Goal: Task Accomplishment & Management: Complete application form

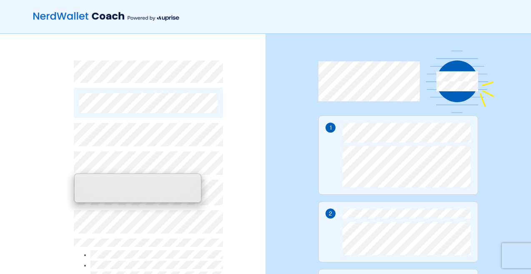
click at [265, 151] on div "By continuing, you accept NerdWallet’s Terms of Use and Privacy Policy and Upri…" at bounding box center [132, 217] width 265 height 366
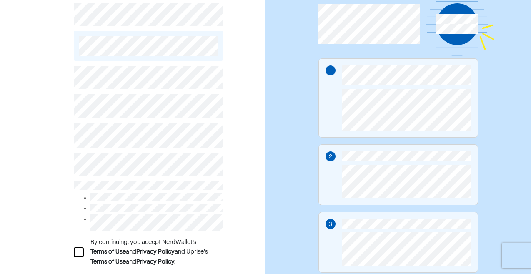
scroll to position [126, 0]
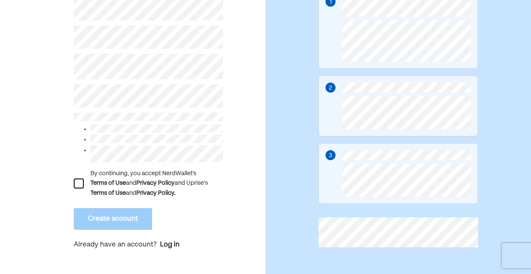
click at [79, 184] on div at bounding box center [79, 183] width 10 height 10
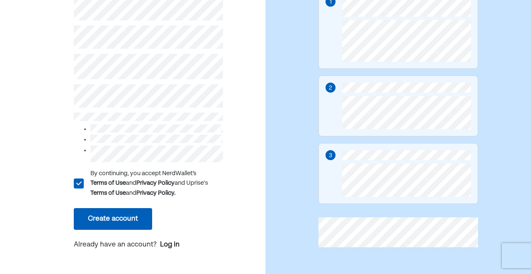
click at [113, 223] on button "Create account" at bounding box center [113, 219] width 78 height 22
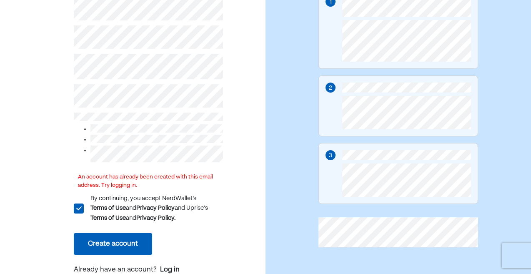
scroll to position [134, 0]
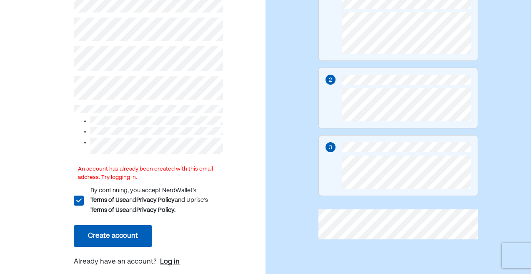
click at [170, 260] on div "Log in" at bounding box center [170, 262] width 20 height 10
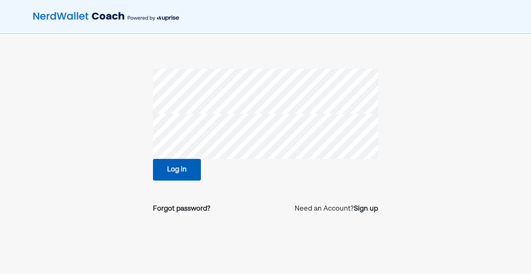
click at [186, 165] on button "Log in" at bounding box center [177, 170] width 48 height 22
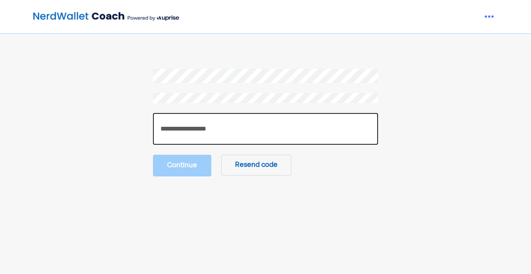
click at [208, 132] on input "number" at bounding box center [265, 129] width 225 height 32
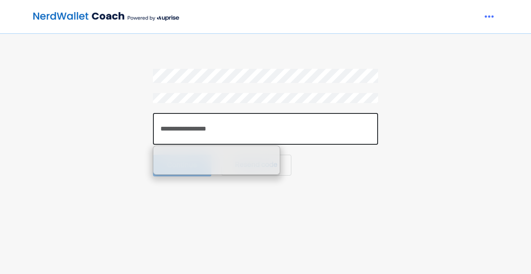
click at [224, 125] on input "number" at bounding box center [265, 129] width 225 height 32
paste input "******"
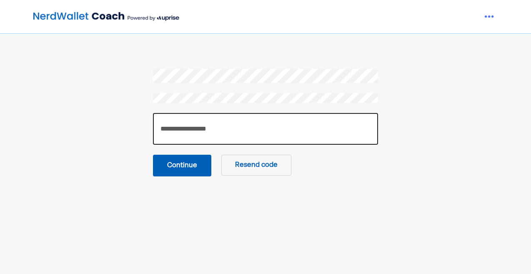
type input "******"
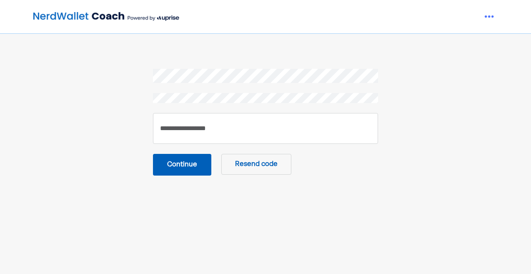
click at [184, 173] on button "Continue" at bounding box center [182, 165] width 58 height 22
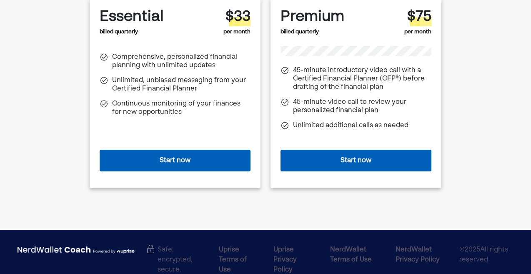
scroll to position [112, 0]
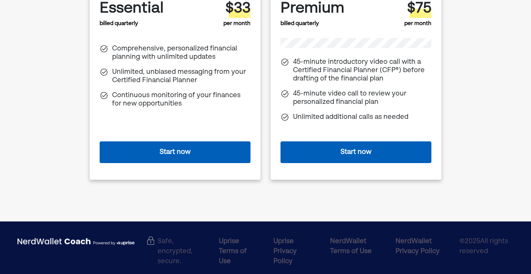
click at [379, 155] on button "Start now" at bounding box center [355, 152] width 151 height 22
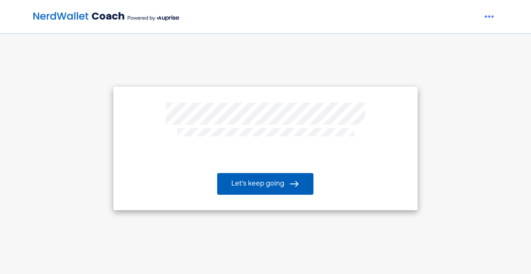
click at [295, 185] on img at bounding box center [294, 184] width 10 height 10
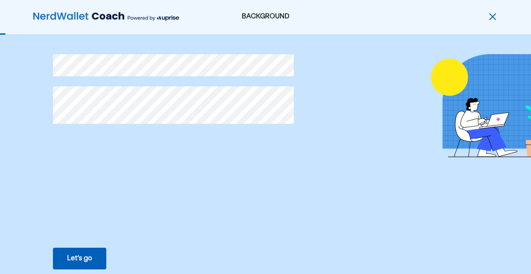
click at [90, 264] on button "Let’s go Save Let’s go" at bounding box center [79, 259] width 53 height 22
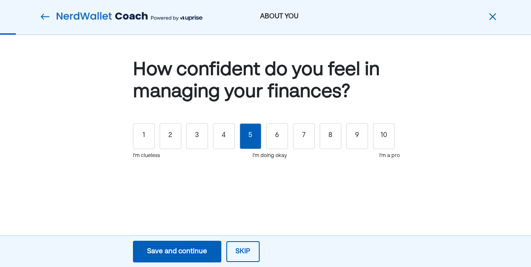
click at [245, 143] on div "5" at bounding box center [251, 136] width 22 height 26
click at [196, 255] on div "Save and continue" at bounding box center [177, 252] width 60 height 10
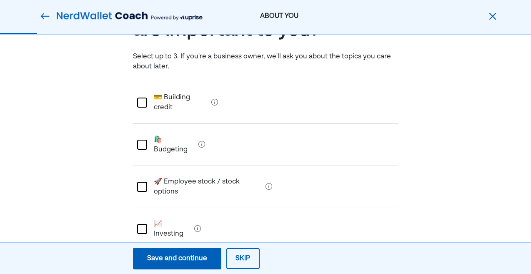
scroll to position [62, 0]
click at [179, 128] on Budgeting "🛍️ Budgeting" at bounding box center [171, 144] width 48 height 33
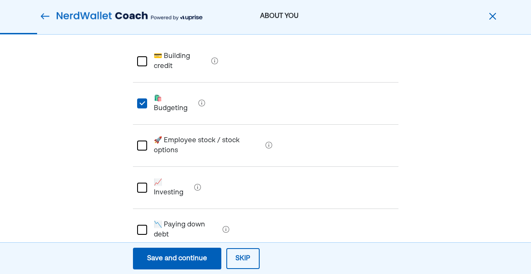
scroll to position [108, 0]
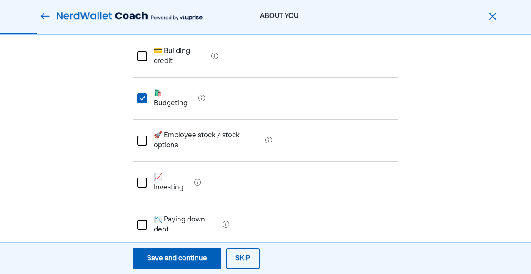
click at [140, 178] on div at bounding box center [142, 183] width 10 height 10
click at [140, 220] on div at bounding box center [142, 225] width 10 height 10
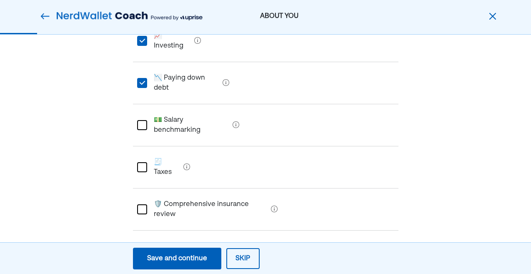
scroll to position [264, 0]
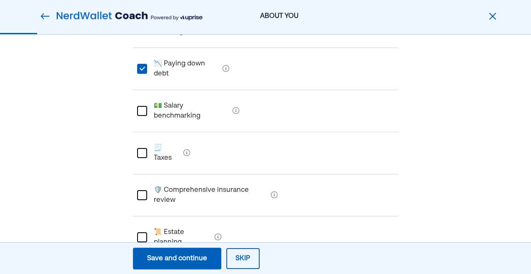
click at [183, 261] on div "Save and continue" at bounding box center [177, 258] width 60 height 10
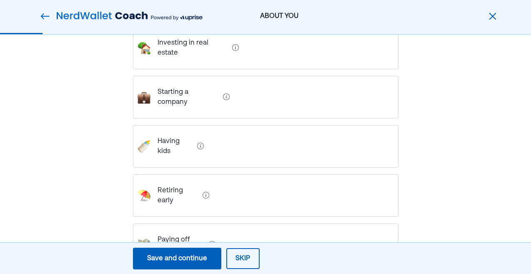
scroll to position [238, 0]
click at [225, 173] on div "Retiring early" at bounding box center [265, 194] width 265 height 43
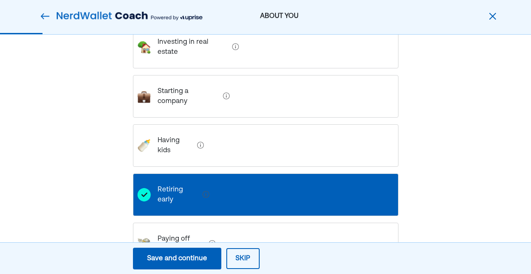
click at [225, 223] on div "Paying off debt" at bounding box center [265, 244] width 265 height 43
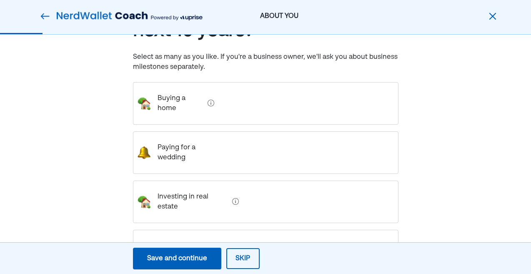
scroll to position [84, 0]
click at [230, 93] on div "Buying a home" at bounding box center [265, 103] width 265 height 43
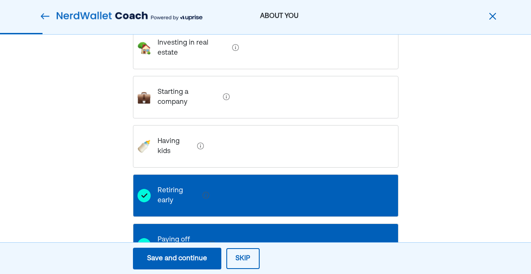
scroll to position [243, 0]
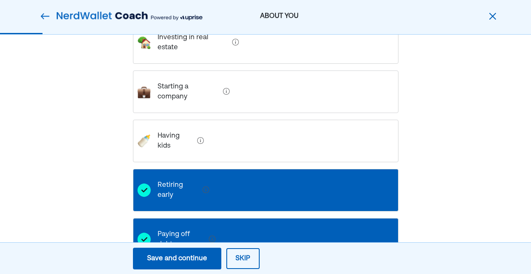
click at [200, 264] on button "Save and continue Save Save and continue" at bounding box center [177, 259] width 88 height 22
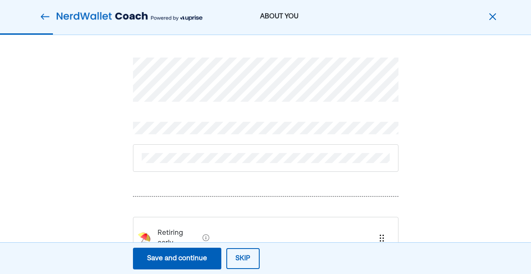
scroll to position [110, 0]
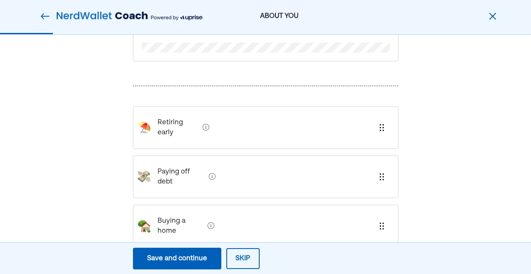
click at [238, 259] on button "Skip" at bounding box center [242, 258] width 33 height 21
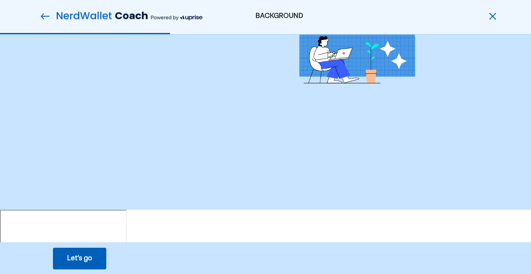
scroll to position [0, 0]
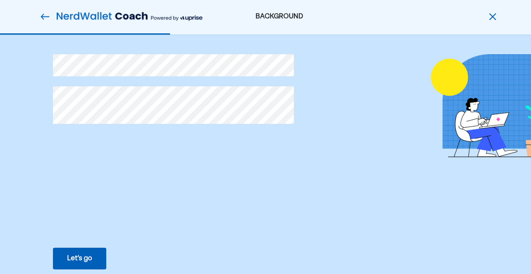
click at [87, 261] on div "Let’s go" at bounding box center [79, 258] width 25 height 10
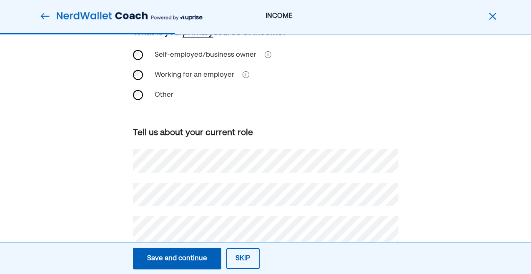
scroll to position [138, 0]
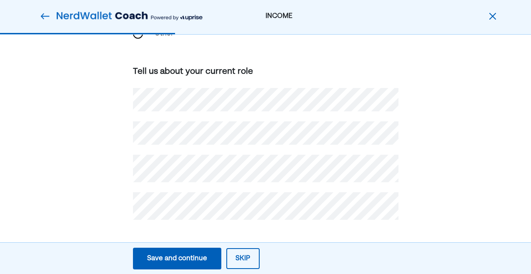
click at [189, 259] on div "Save and continue" at bounding box center [177, 258] width 60 height 10
click at [178, 263] on div "Save and continue" at bounding box center [177, 258] width 60 height 10
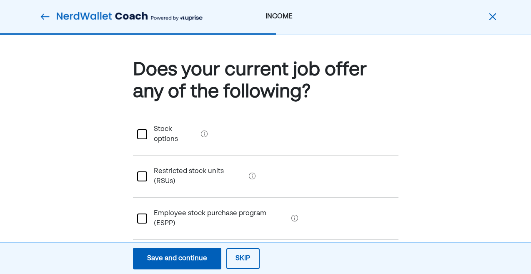
click at [191, 261] on div "Save and continue" at bounding box center [177, 258] width 60 height 10
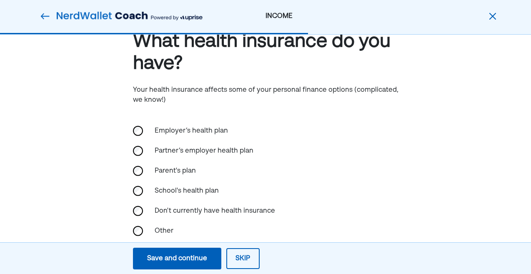
scroll to position [33, 0]
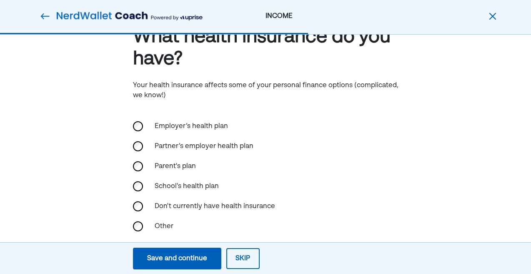
click at [203, 125] on div "Employer’s health plan" at bounding box center [191, 126] width 83 height 20
click at [196, 254] on div "Save and continue" at bounding box center [177, 258] width 60 height 10
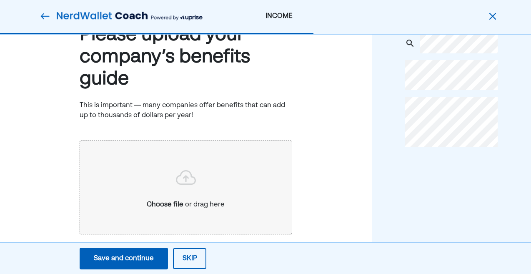
scroll to position [65, 0]
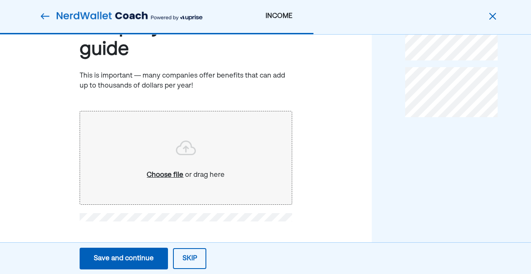
click at [149, 258] on div "Save and continue" at bounding box center [124, 258] width 60 height 10
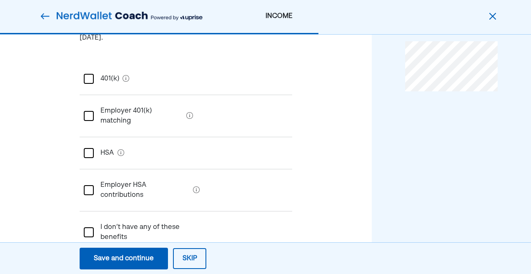
scroll to position [122, 0]
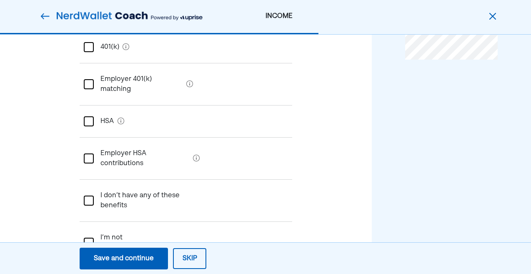
click at [143, 184] on benefits "I don’t have any of these benefits" at bounding box center [149, 200] width 111 height 33
click at [120, 262] on div "Save and continue" at bounding box center [124, 258] width 60 height 10
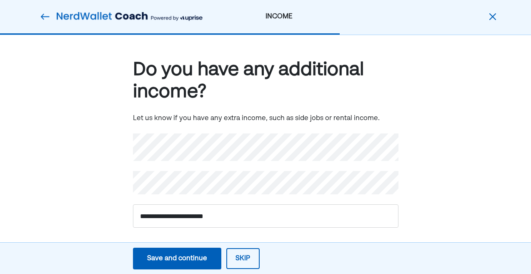
scroll to position [4, 0]
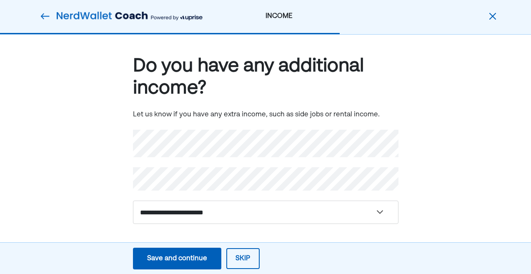
click at [199, 261] on div "Save and continue" at bounding box center [177, 258] width 60 height 10
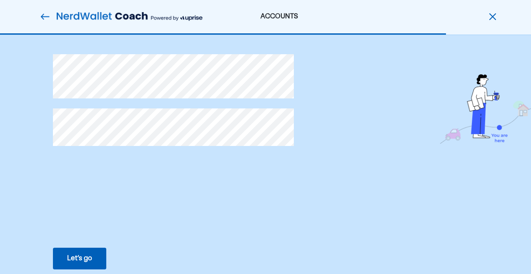
click at [77, 261] on div "Let’s go" at bounding box center [79, 258] width 25 height 10
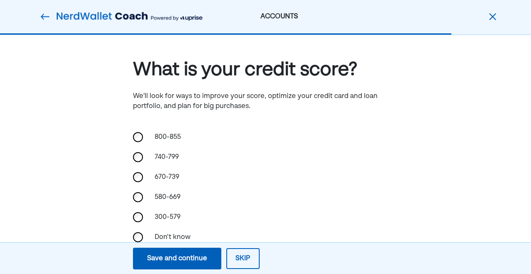
click at [180, 258] on div "Save and continue" at bounding box center [177, 258] width 60 height 10
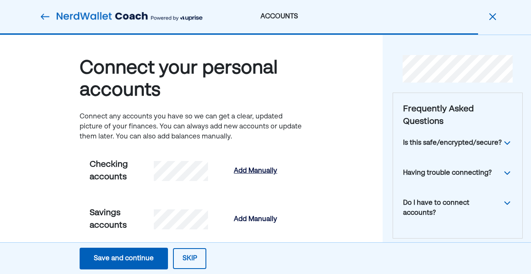
click at [249, 169] on div "Add Manually" at bounding box center [255, 171] width 43 height 10
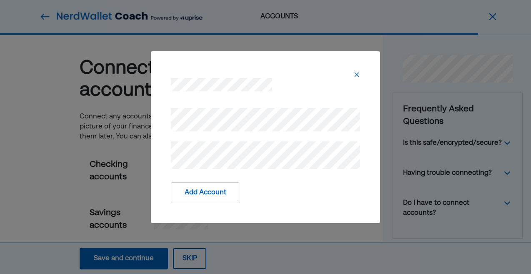
click at [216, 193] on button "Add Account" at bounding box center [205, 192] width 69 height 21
click at [219, 193] on button "Add Account" at bounding box center [205, 192] width 69 height 21
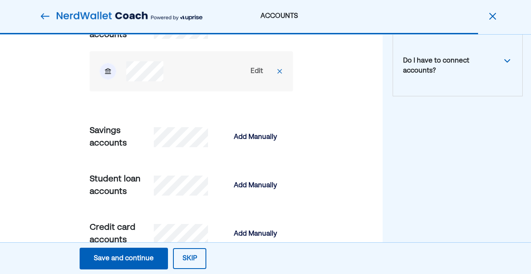
scroll to position [143, 0]
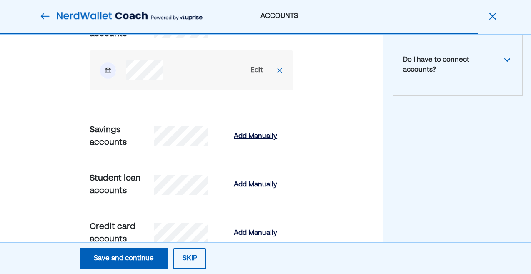
click at [261, 136] on div "Add Manually" at bounding box center [255, 136] width 43 height 10
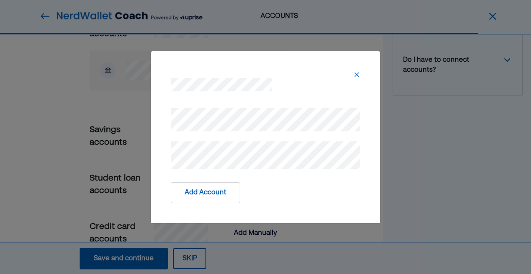
click at [165, 123] on div at bounding box center [265, 137] width 209 height 84
click at [145, 123] on div "Add Account" at bounding box center [265, 137] width 531 height 274
click at [207, 195] on button "Add Account" at bounding box center [205, 192] width 69 height 21
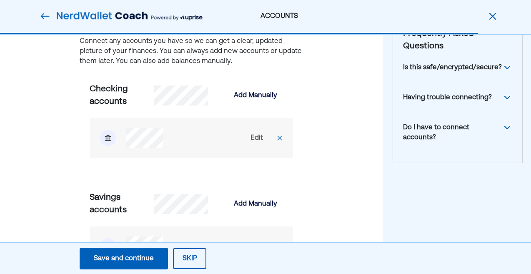
scroll to position [68, 0]
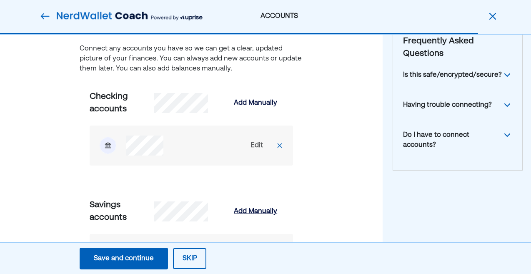
click at [263, 214] on div "Add Manually" at bounding box center [255, 211] width 43 height 10
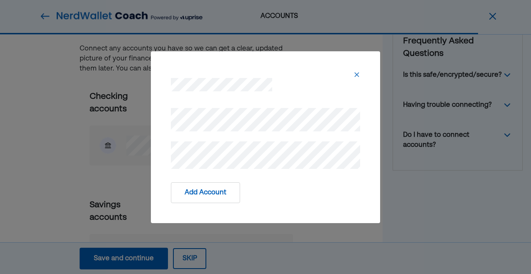
click at [220, 192] on button "Add Account" at bounding box center [205, 192] width 69 height 21
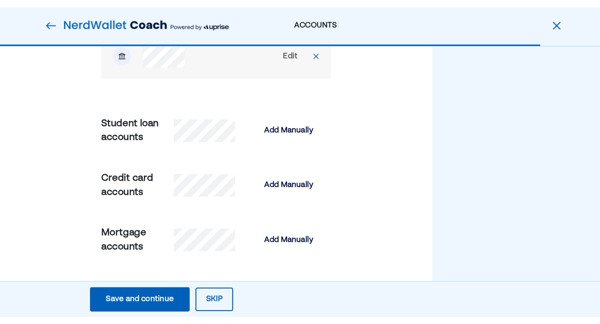
scroll to position [329, 0]
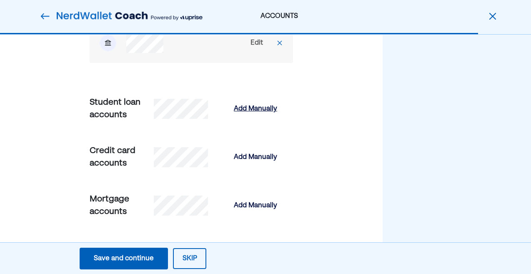
click at [255, 107] on div "Add Manually" at bounding box center [255, 109] width 43 height 10
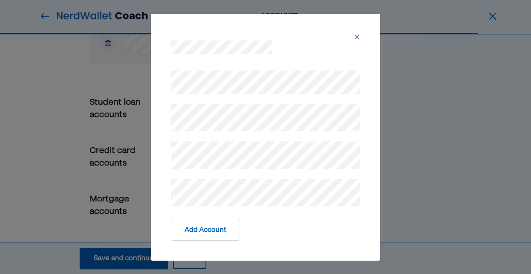
click at [205, 231] on button "Add Account" at bounding box center [205, 230] width 69 height 21
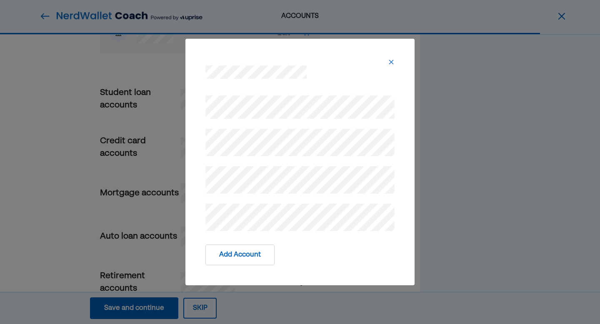
click at [193, 142] on div "Add Account" at bounding box center [299, 162] width 229 height 247
click at [321, 244] on div "Add Account" at bounding box center [299, 258] width 209 height 34
click at [249, 260] on button "Add Account" at bounding box center [239, 255] width 69 height 21
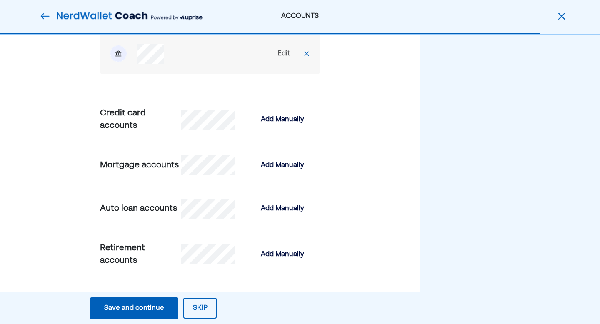
scroll to position [418, 0]
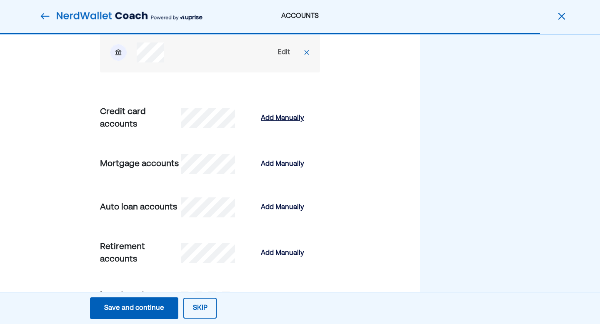
click at [292, 121] on div "Add Manually" at bounding box center [282, 118] width 43 height 10
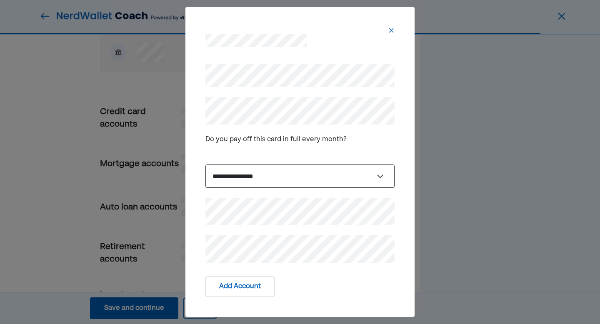
click at [313, 176] on select "**********" at bounding box center [299, 176] width 189 height 23
select select "*****"
click at [249, 273] on button "Add Account" at bounding box center [239, 286] width 69 height 21
click at [239, 273] on button "Add Account" at bounding box center [239, 286] width 69 height 21
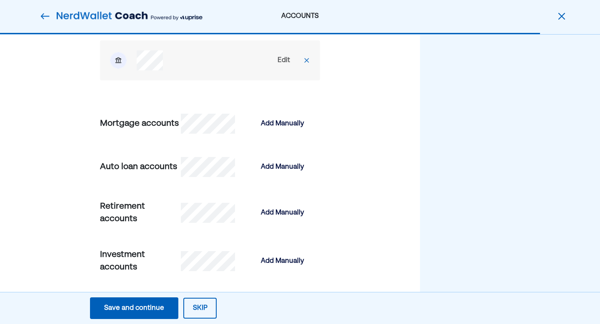
scroll to position [516, 0]
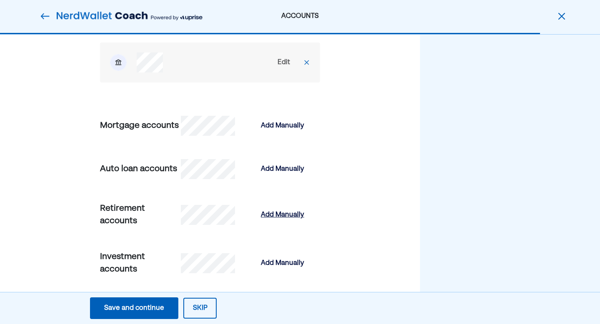
click at [287, 218] on div "Add Manually" at bounding box center [282, 215] width 43 height 10
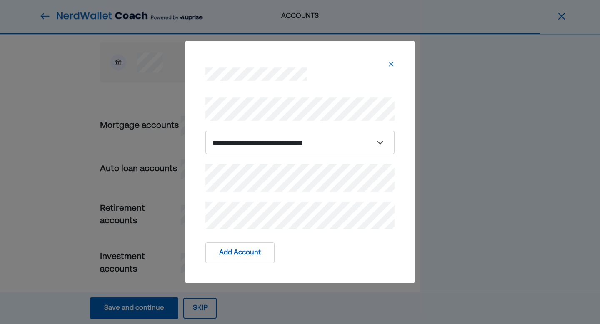
click at [335, 251] on div "Add Account" at bounding box center [299, 253] width 189 height 21
click at [320, 142] on select "**********" at bounding box center [299, 142] width 189 height 23
select select "**********"
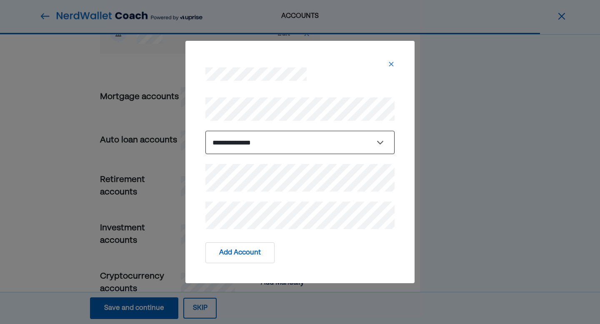
scroll to position [558, 0]
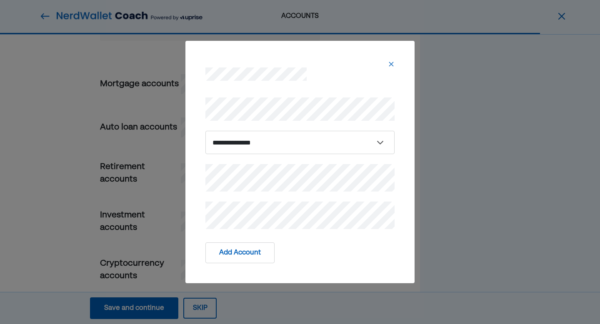
click at [243, 252] on button "Add Account" at bounding box center [239, 253] width 69 height 21
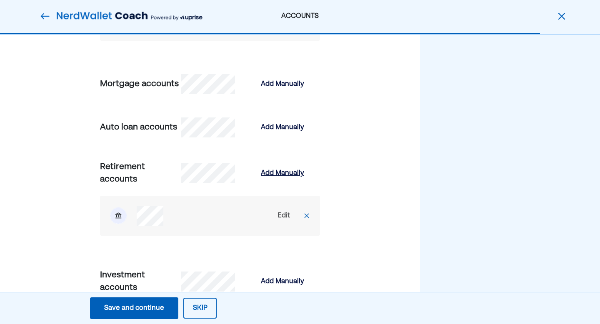
click at [278, 174] on div "Add Manually" at bounding box center [282, 173] width 43 height 10
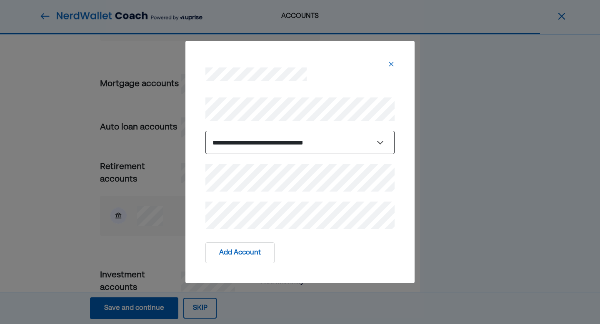
click at [303, 146] on select "**********" at bounding box center [299, 142] width 189 height 23
select select "********"
click at [204, 218] on div "**********" at bounding box center [299, 161] width 209 height 155
click at [318, 248] on div "Add Account" at bounding box center [299, 253] width 189 height 21
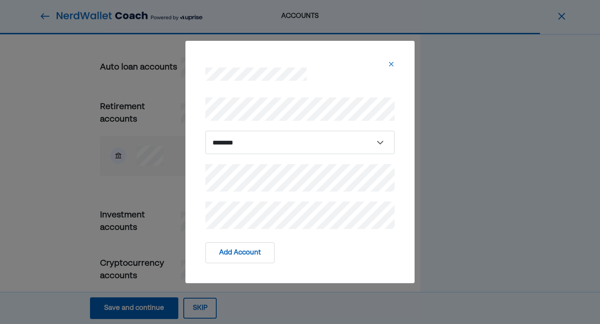
scroll to position [686, 0]
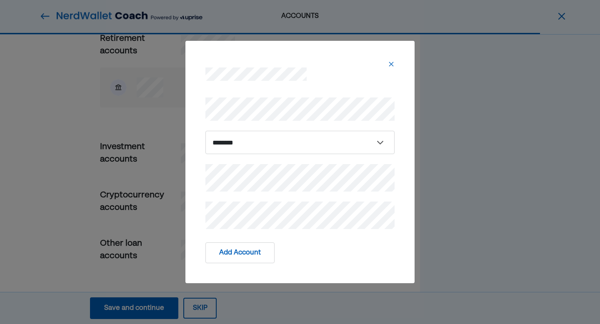
click at [255, 254] on button "Add Account" at bounding box center [239, 253] width 69 height 21
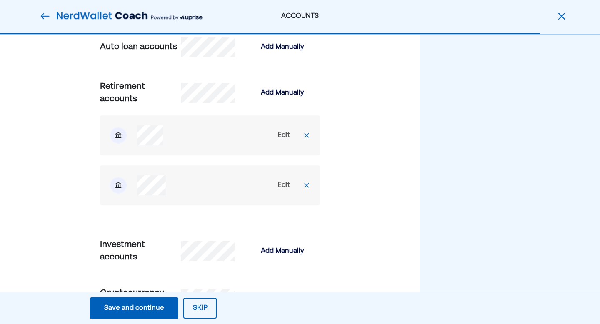
scroll to position [643, 0]
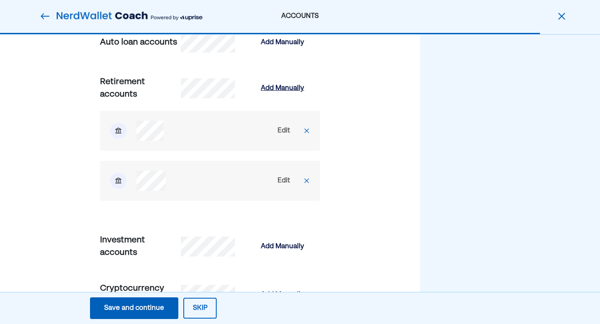
click at [285, 88] on div "Add Manually" at bounding box center [282, 88] width 43 height 10
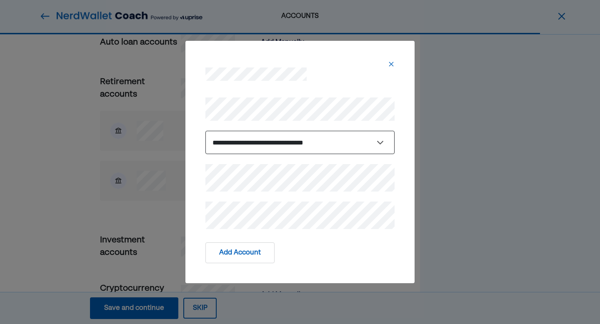
click at [278, 147] on select "**********" at bounding box center [299, 142] width 189 height 23
select select "***"
click at [202, 113] on div "**********" at bounding box center [299, 161] width 209 height 155
click at [244, 248] on button "Add Account" at bounding box center [239, 253] width 69 height 21
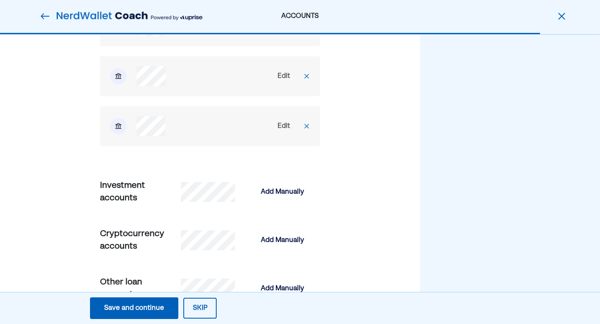
scroll to position [786, 0]
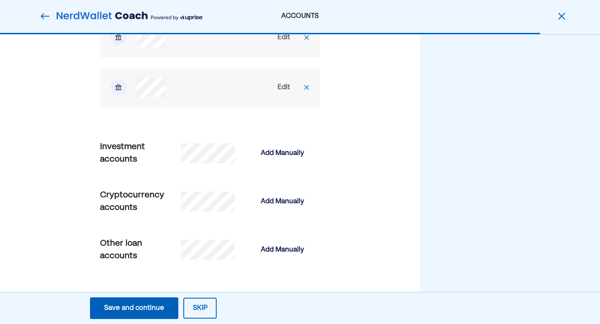
click at [130, 273] on div "Save and continue" at bounding box center [134, 308] width 60 height 10
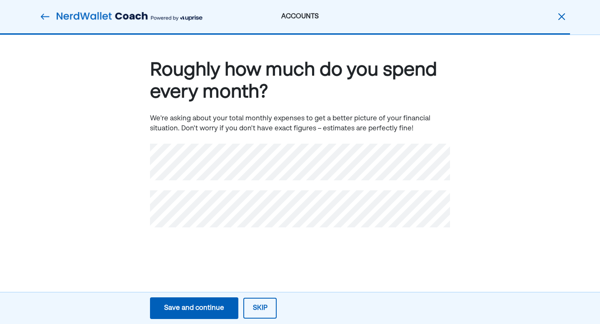
click at [225, 244] on div "Roughly how much do you spend every month? We're asking about your total monthl…" at bounding box center [300, 156] width 600 height 243
click at [211, 273] on div "Save and continue" at bounding box center [194, 308] width 60 height 10
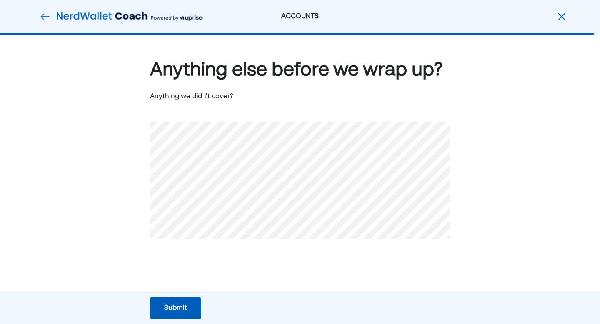
click at [181, 273] on div "Submit" at bounding box center [175, 308] width 23 height 10
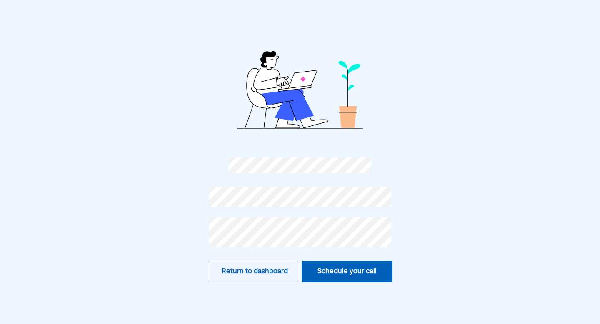
click at [345, 273] on button "Schedule your call" at bounding box center [347, 272] width 91 height 22
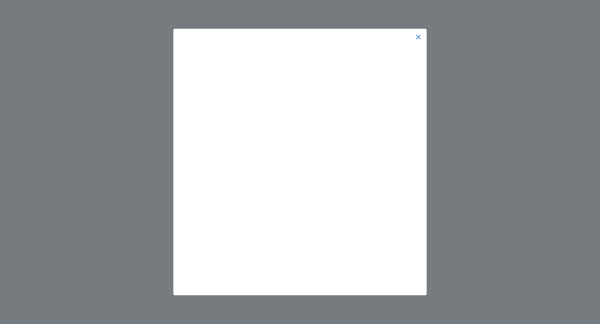
click at [417, 32] on div at bounding box center [300, 36] width 250 height 13
click at [417, 36] on img at bounding box center [418, 37] width 7 height 7
